Goal: Information Seeking & Learning: Learn about a topic

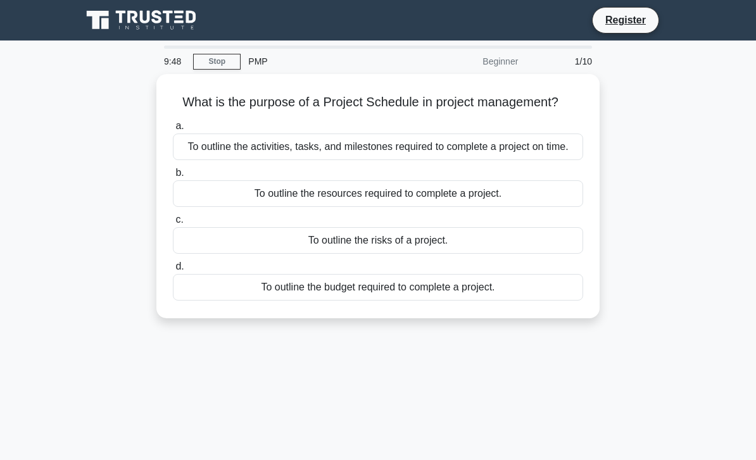
click at [220, 68] on link "Stop" at bounding box center [216, 62] width 47 height 16
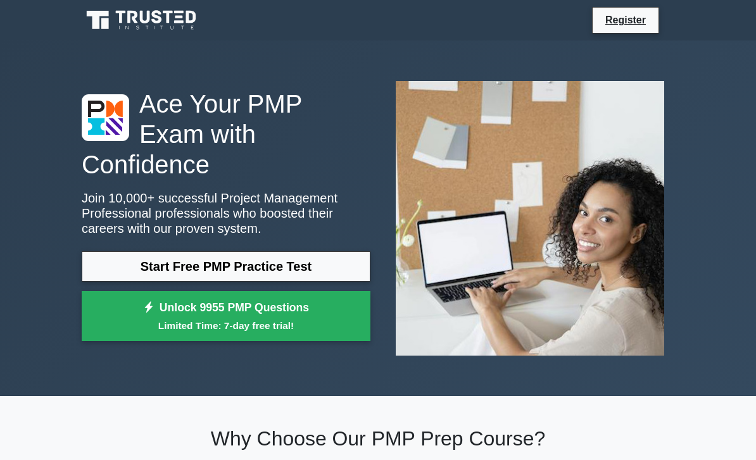
click at [201, 272] on link "Start Free PMP Practice Test" at bounding box center [226, 266] width 289 height 30
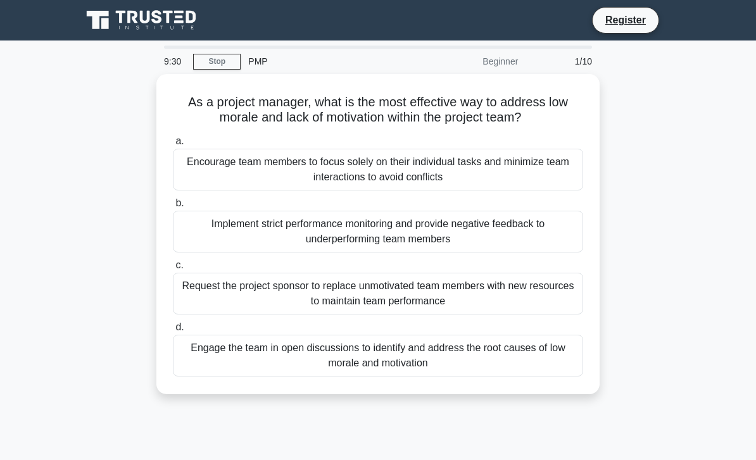
click at [385, 358] on div "Engage the team in open discussions to identify and address the root causes of …" at bounding box center [378, 356] width 410 height 42
click at [173, 332] on input "d. Engage the team in open discussions to identify and address the root causes …" at bounding box center [173, 327] width 0 height 8
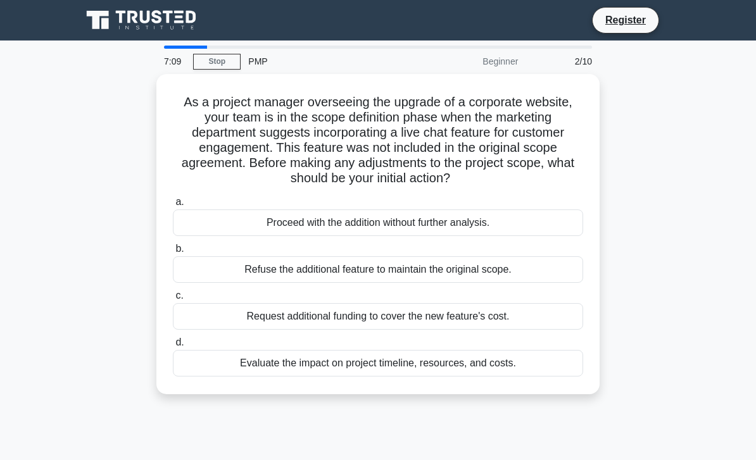
click at [370, 362] on div "Evaluate the impact on project timeline, resources, and costs." at bounding box center [378, 363] width 410 height 27
click at [173, 347] on input "d. Evaluate the impact on project timeline, resources, and costs." at bounding box center [173, 343] width 0 height 8
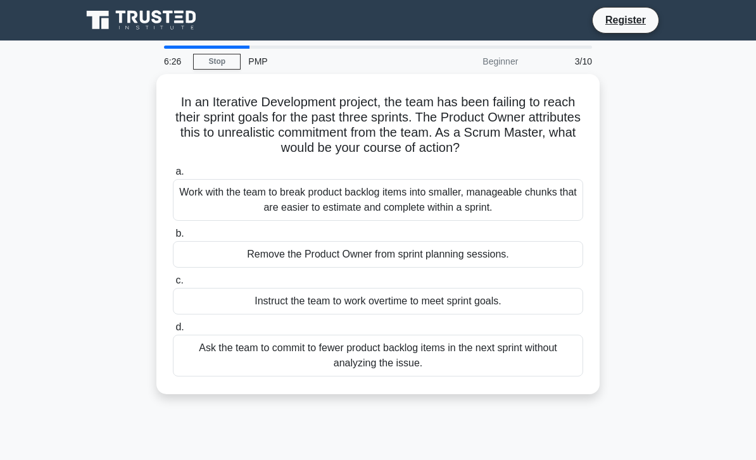
click at [450, 217] on div "Work with the team to break product backlog items into smaller, manageable chun…" at bounding box center [378, 200] width 410 height 42
click at [173, 176] on input "a. Work with the team to break product backlog items into smaller, manageable c…" at bounding box center [173, 172] width 0 height 8
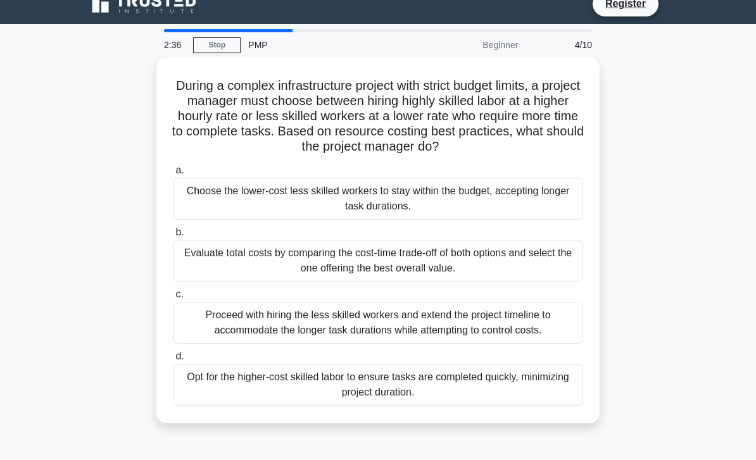
scroll to position [17, 0]
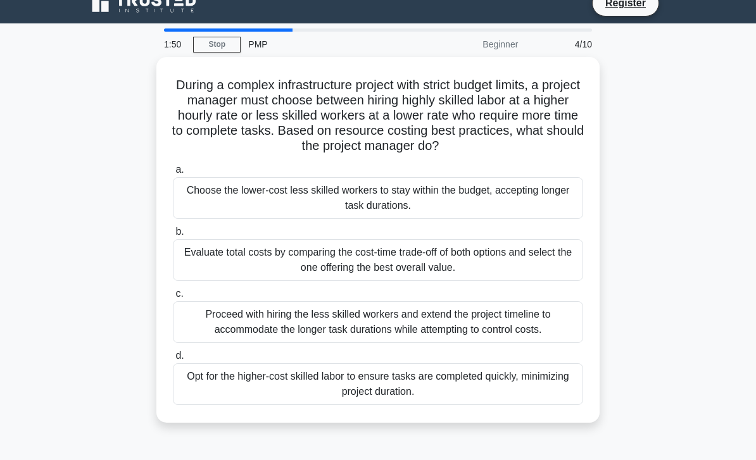
click at [474, 260] on div "Evaluate total costs by comparing the cost-time trade-off of both options and s…" at bounding box center [378, 260] width 410 height 42
click at [173, 236] on input "b. Evaluate total costs by comparing the cost-time trade-off of both options an…" at bounding box center [173, 232] width 0 height 8
